Goal: Entertainment & Leisure: Consume media (video, audio)

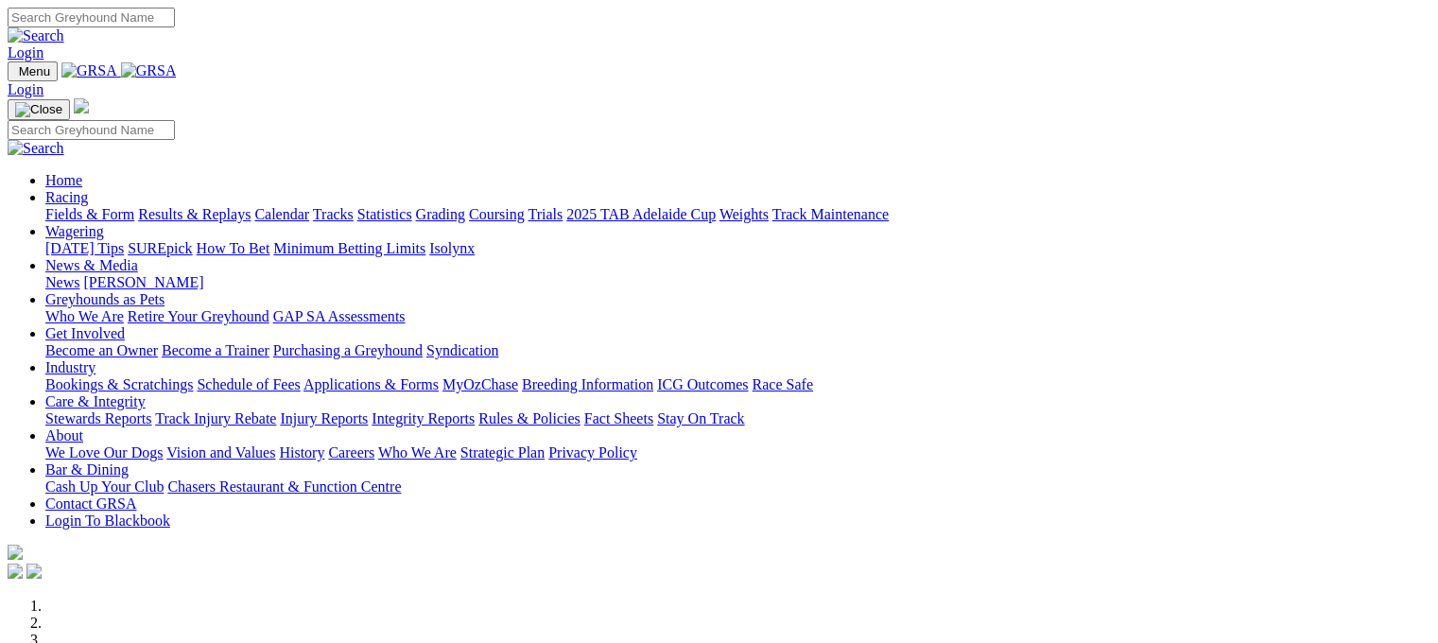
click at [250, 206] on link "Results & Replays" at bounding box center [194, 214] width 112 height 16
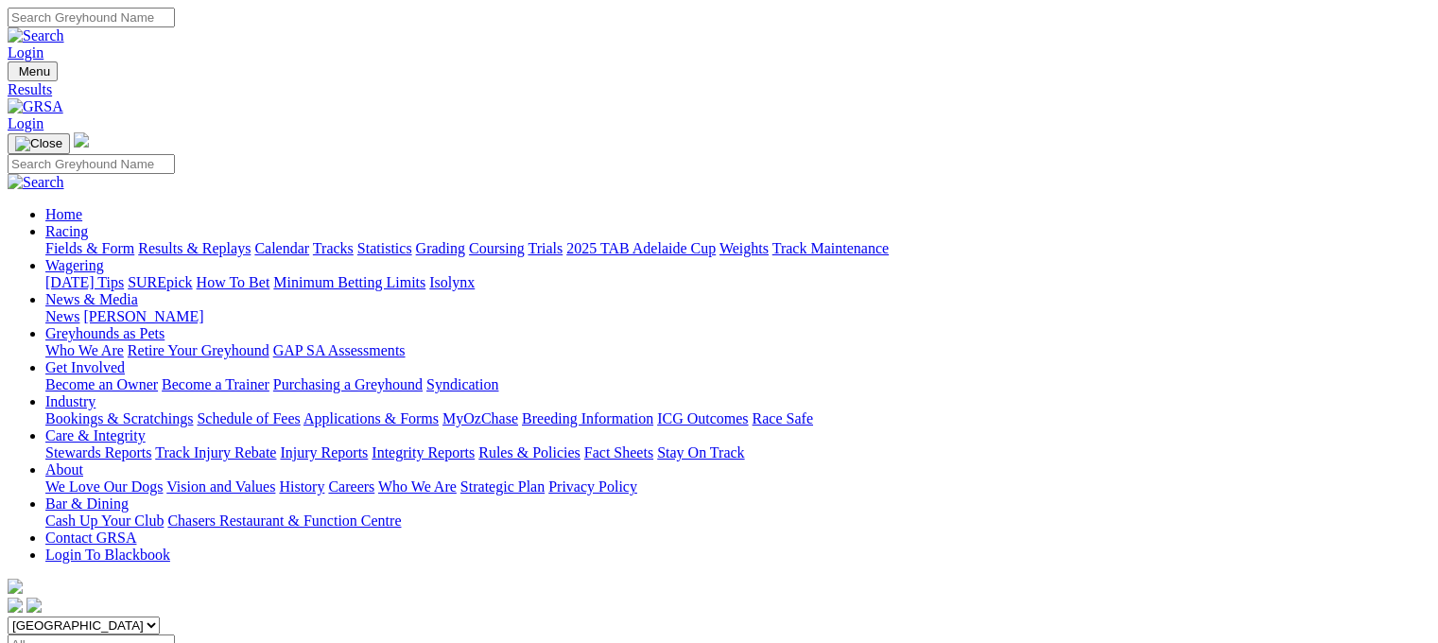
click at [175, 634] on input "Select date" at bounding box center [91, 644] width 167 height 20
type input "Yesterday, 24 Aug 2025"
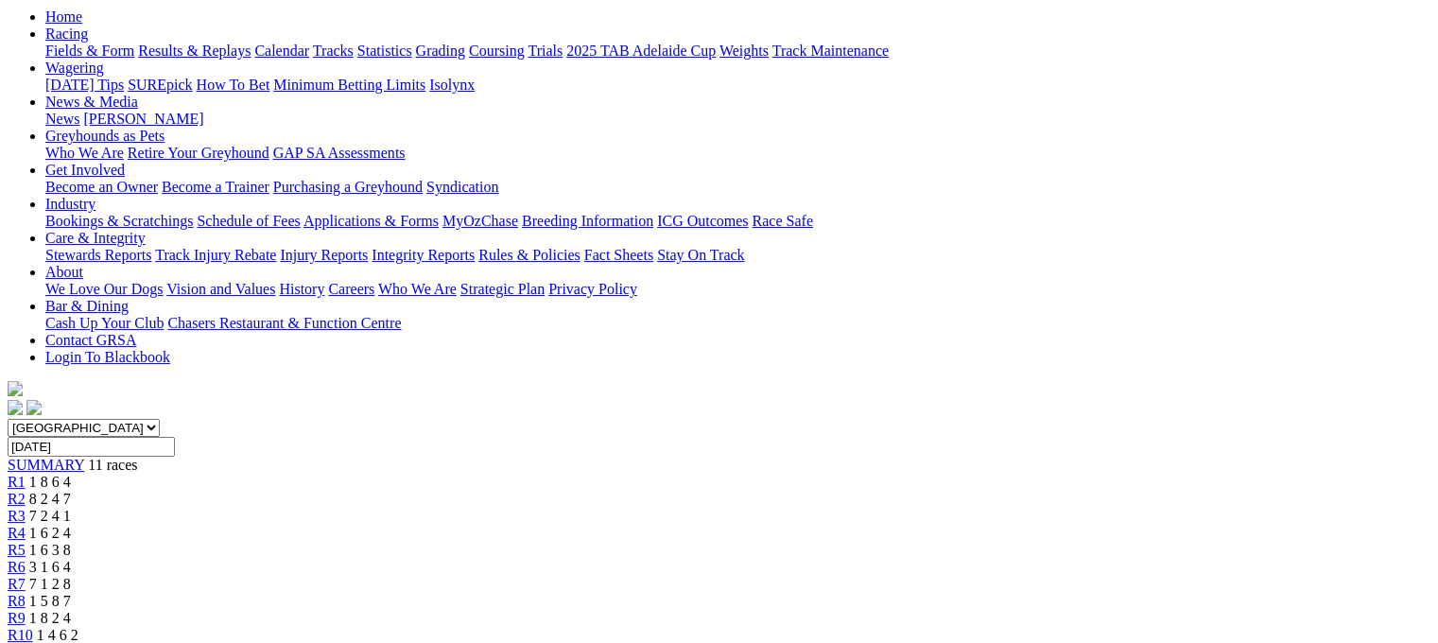
scroll to position [378, 0]
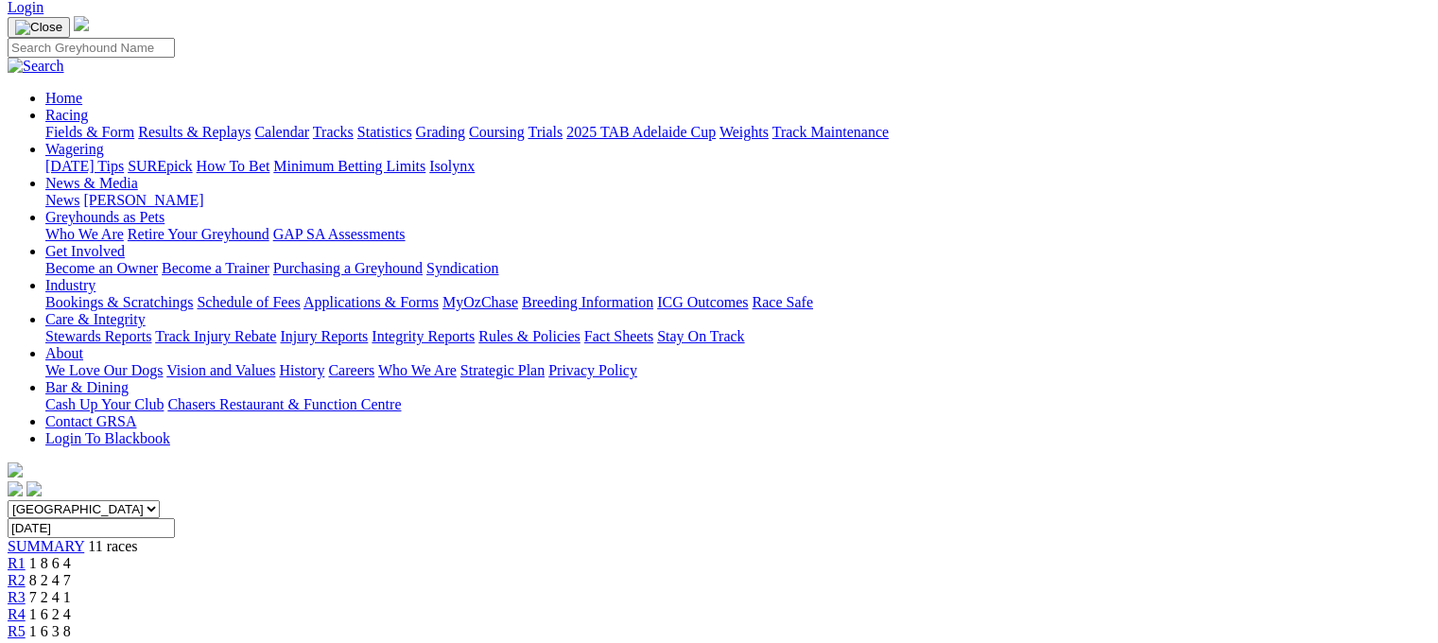
scroll to position [0, 0]
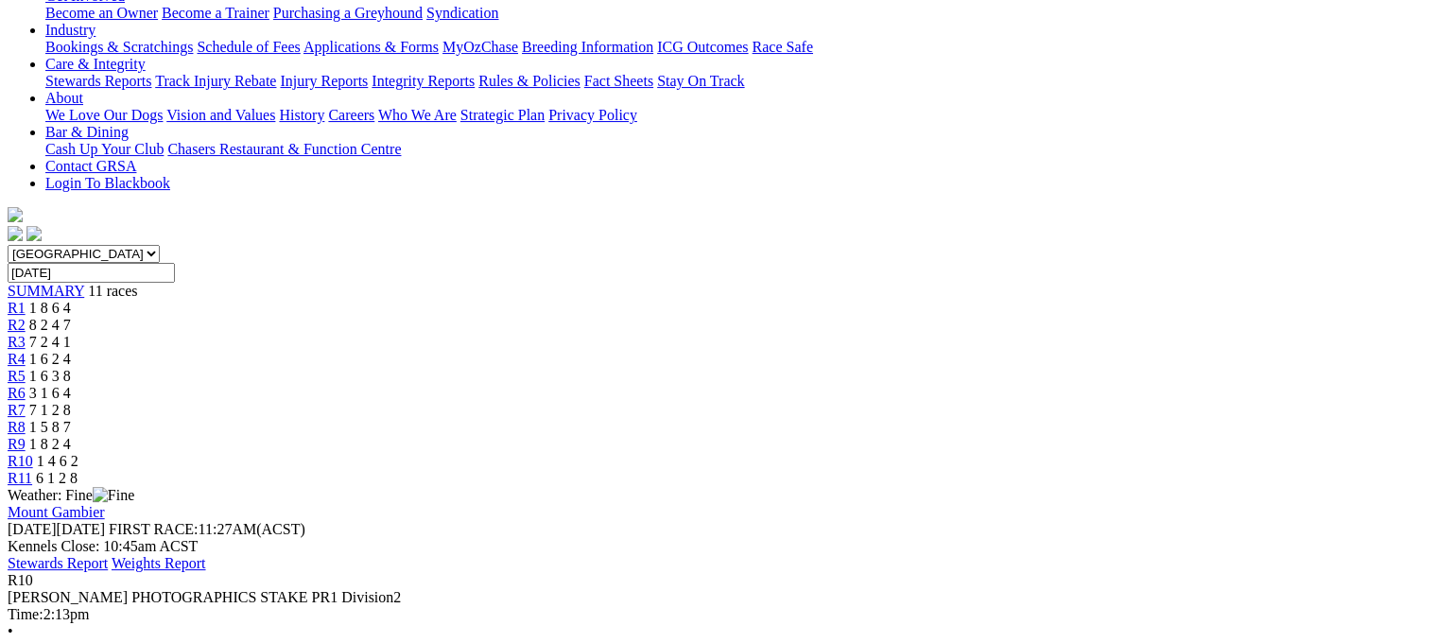
scroll to position [378, 0]
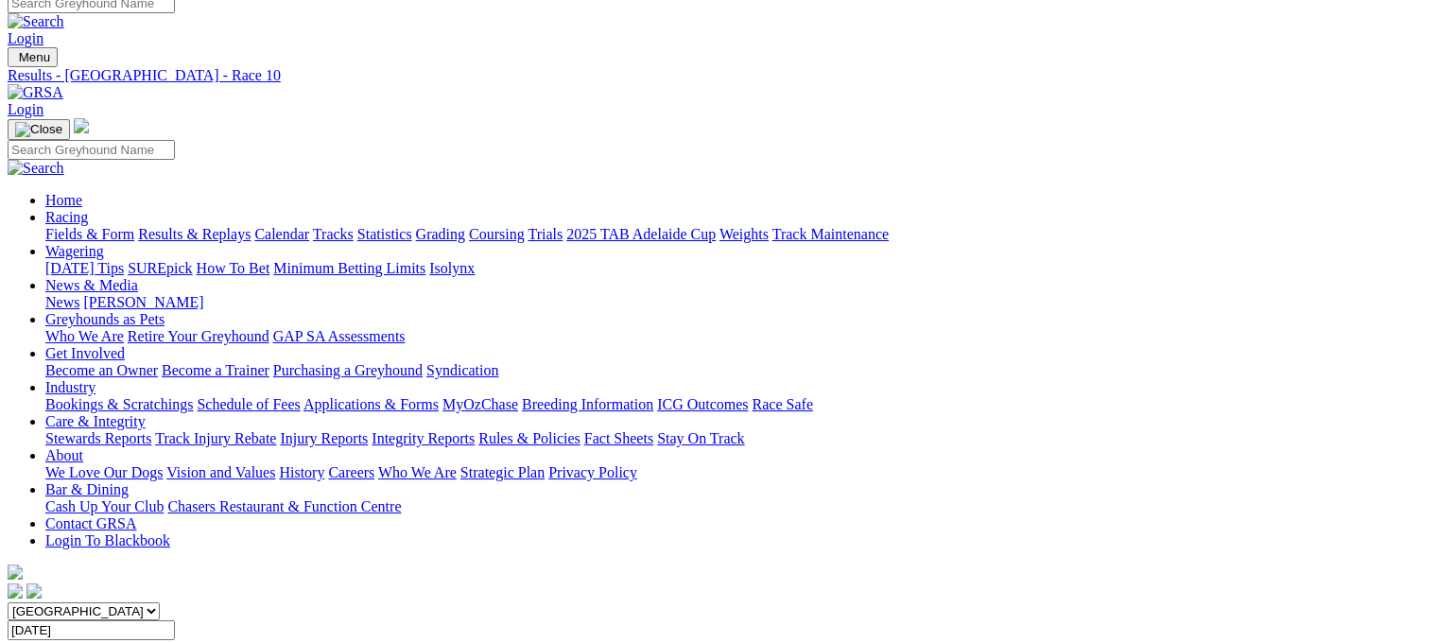
scroll to position [0, 0]
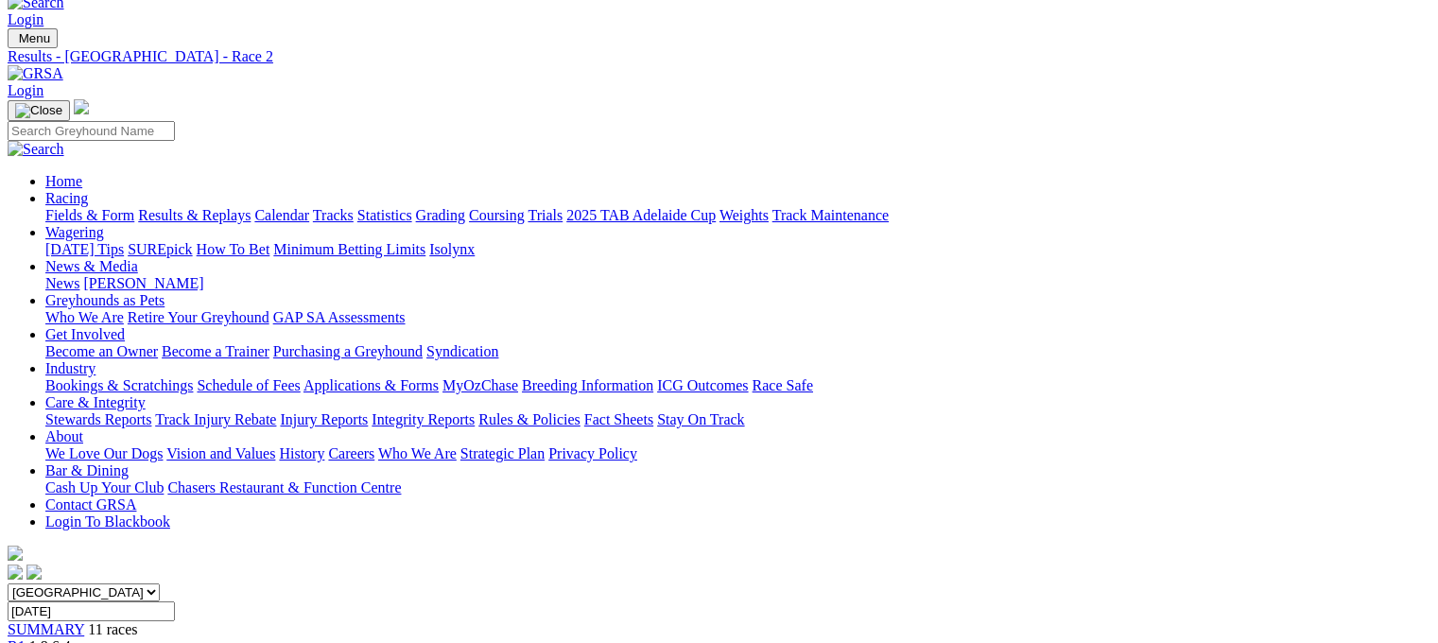
scroll to position [38, 0]
